Goal: Information Seeking & Learning: Check status

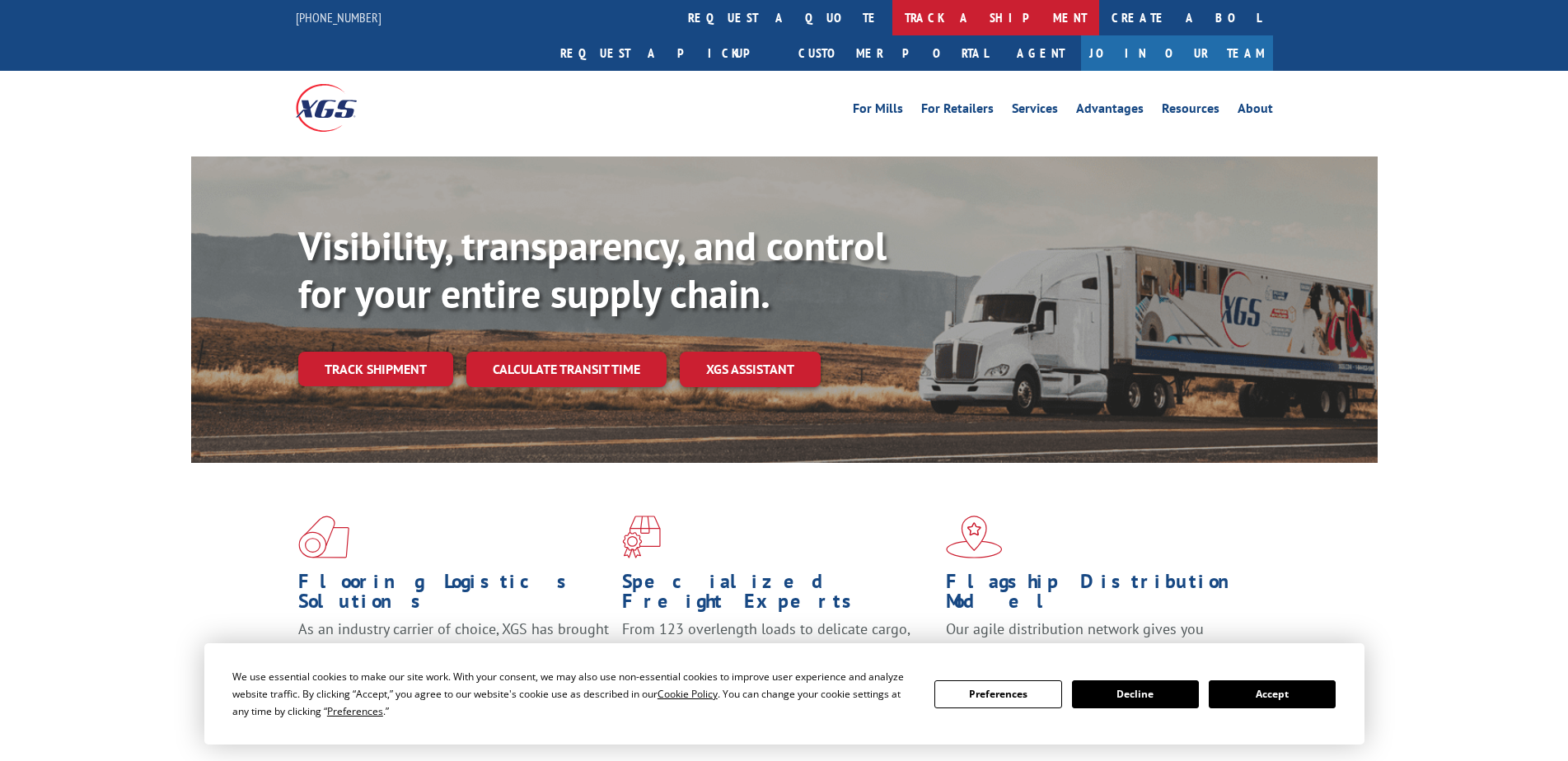
click at [893, 21] on link "track a shipment" at bounding box center [996, 17] width 207 height 35
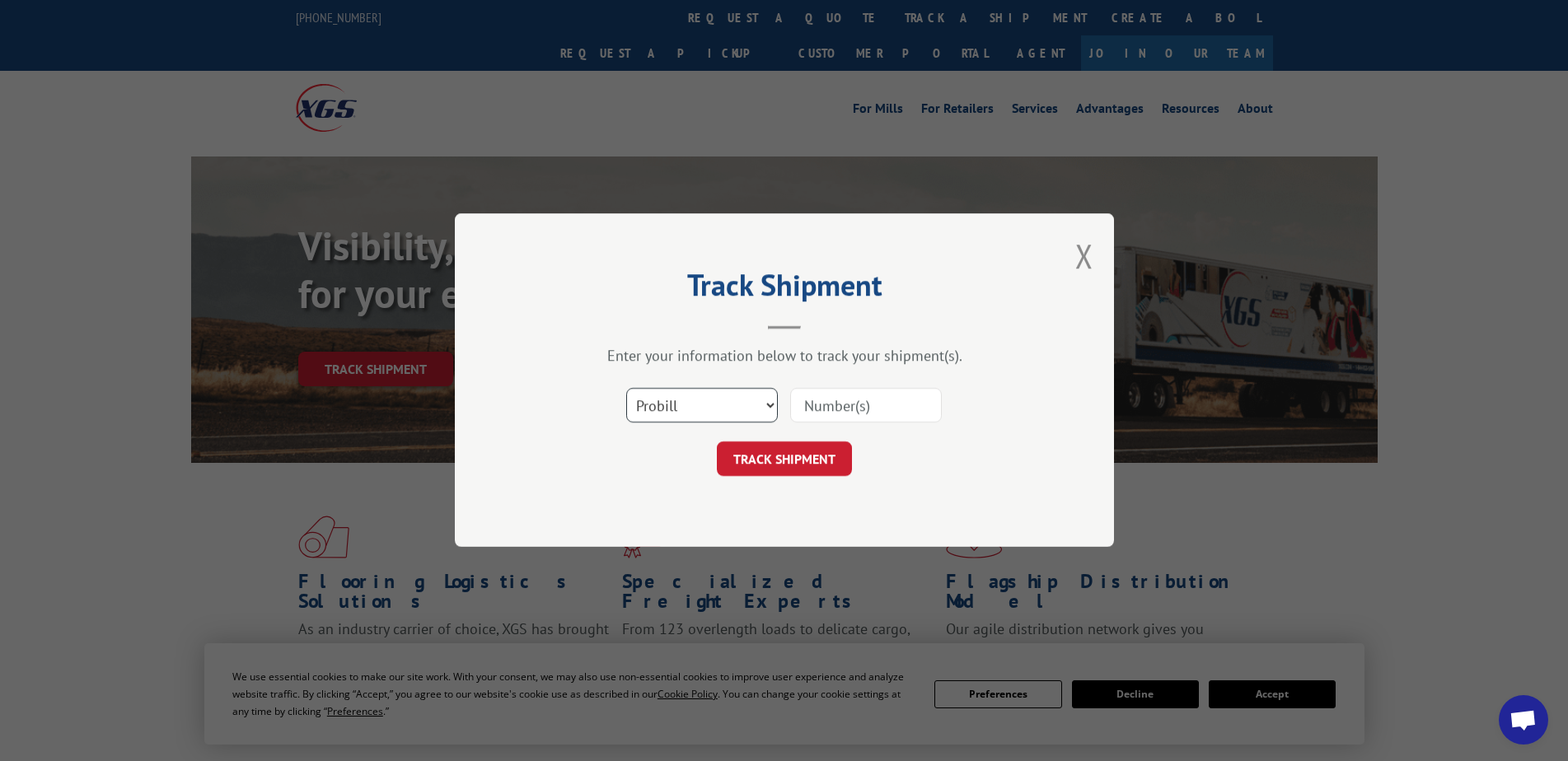
click at [741, 400] on select "Select category... Probill BOL PO" at bounding box center [702, 406] width 152 height 34
select select "bol"
click at [627, 389] on select "Select category... Probill BOL PO" at bounding box center [702, 406] width 152 height 34
click at [820, 412] on input at bounding box center [866, 406] width 152 height 34
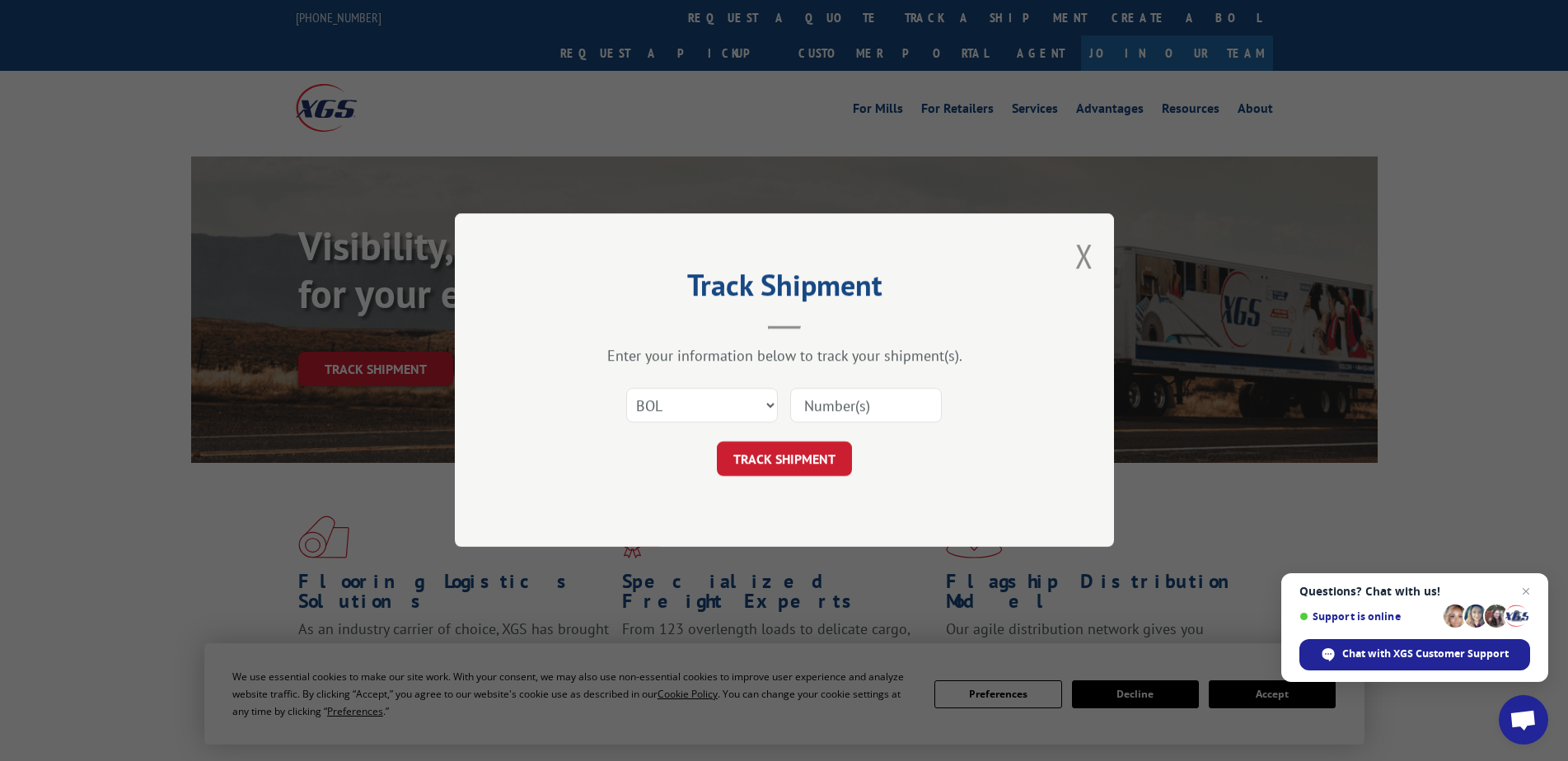
paste input "3372635"
type input "3372635"
click at [805, 474] on button "TRACK SHIPMENT" at bounding box center [784, 460] width 135 height 34
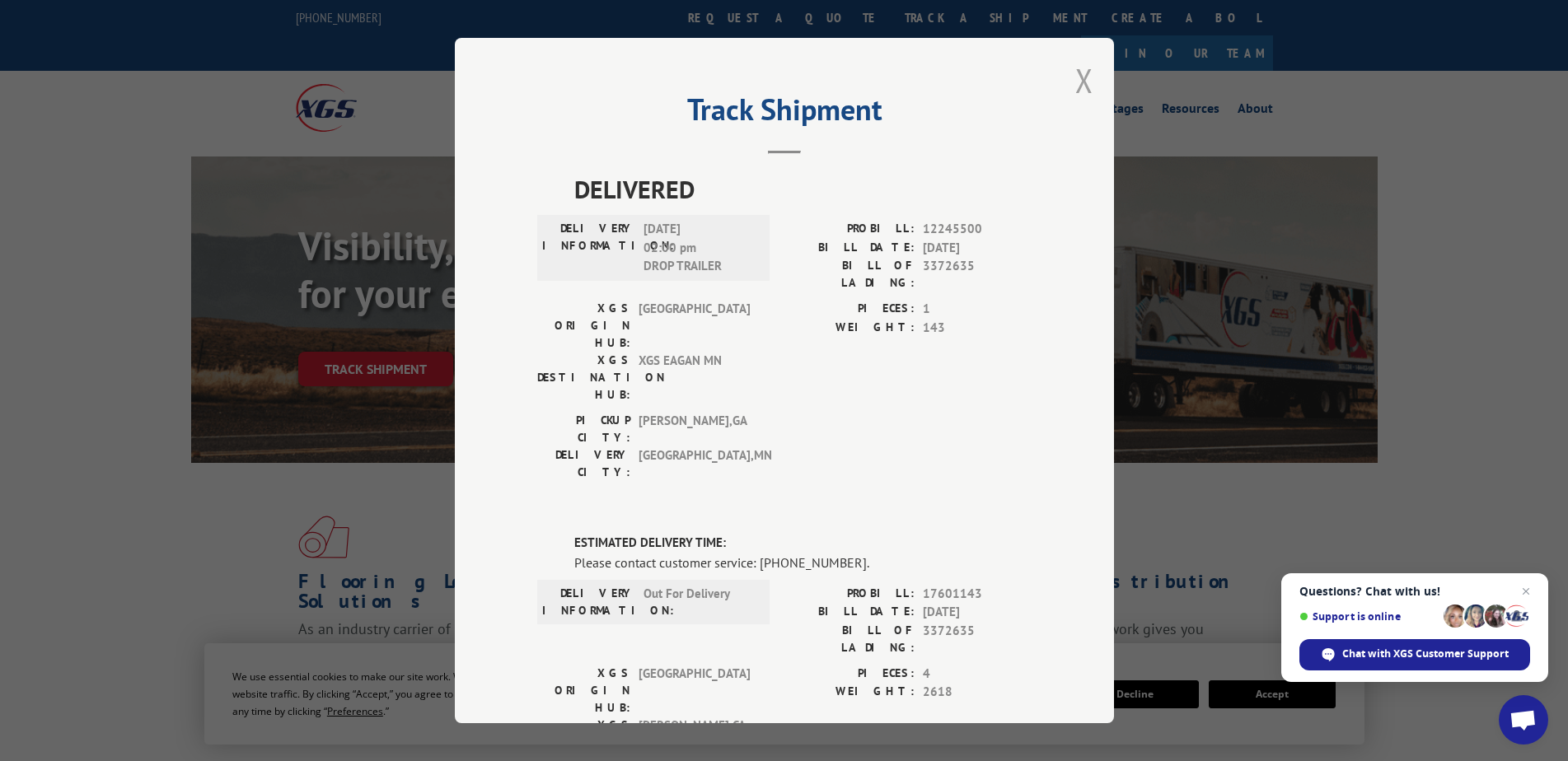
click at [1083, 92] on button "Close modal" at bounding box center [1084, 80] width 18 height 44
